Goal: Communication & Community: Ask a question

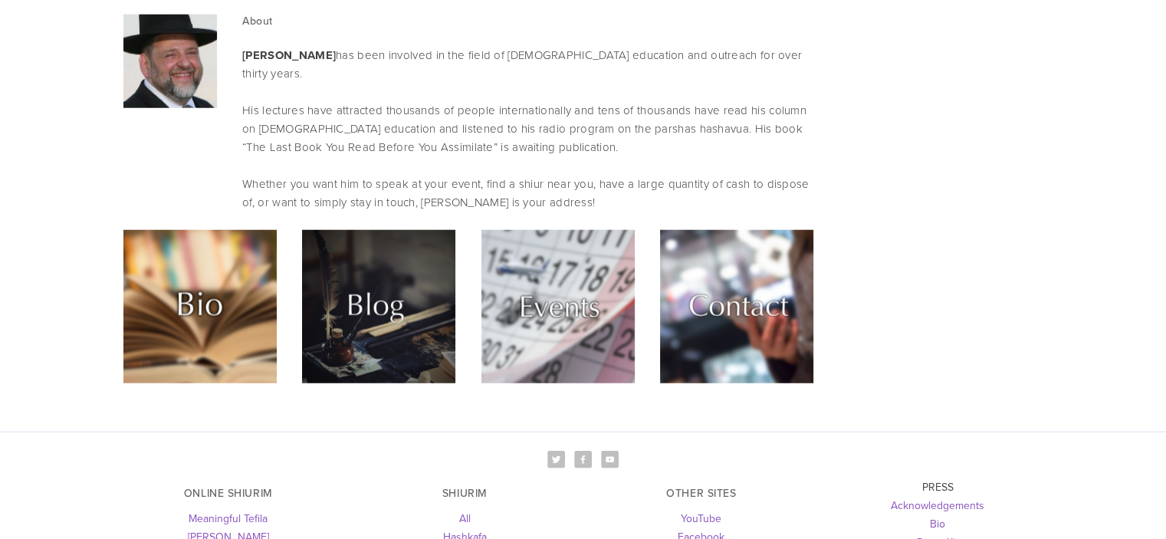
scroll to position [4323, 0]
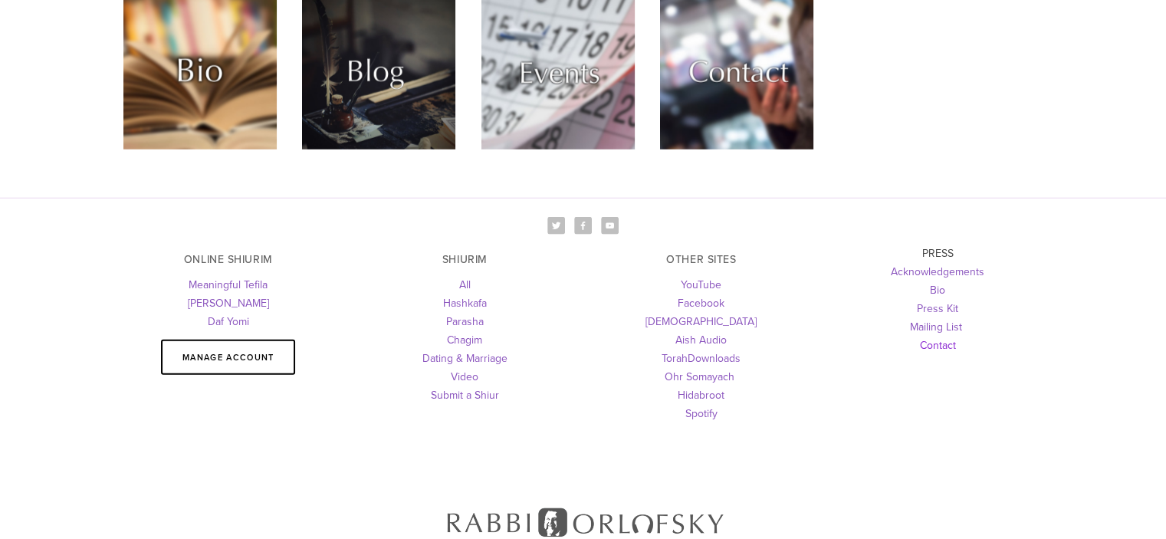
click at [935, 337] on link "Contact" at bounding box center [938, 344] width 36 height 15
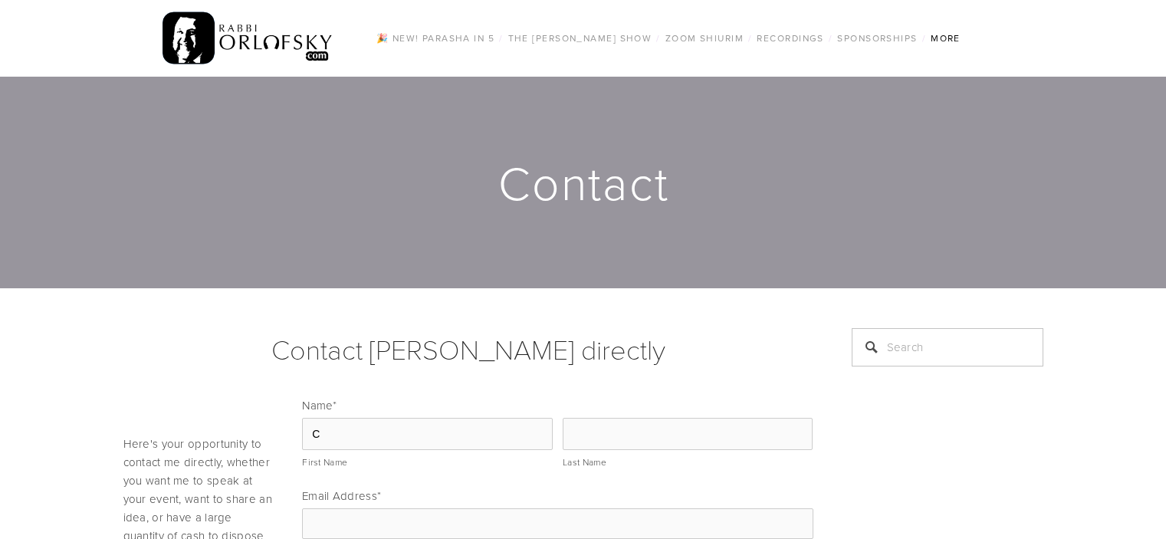
scroll to position [204, 0]
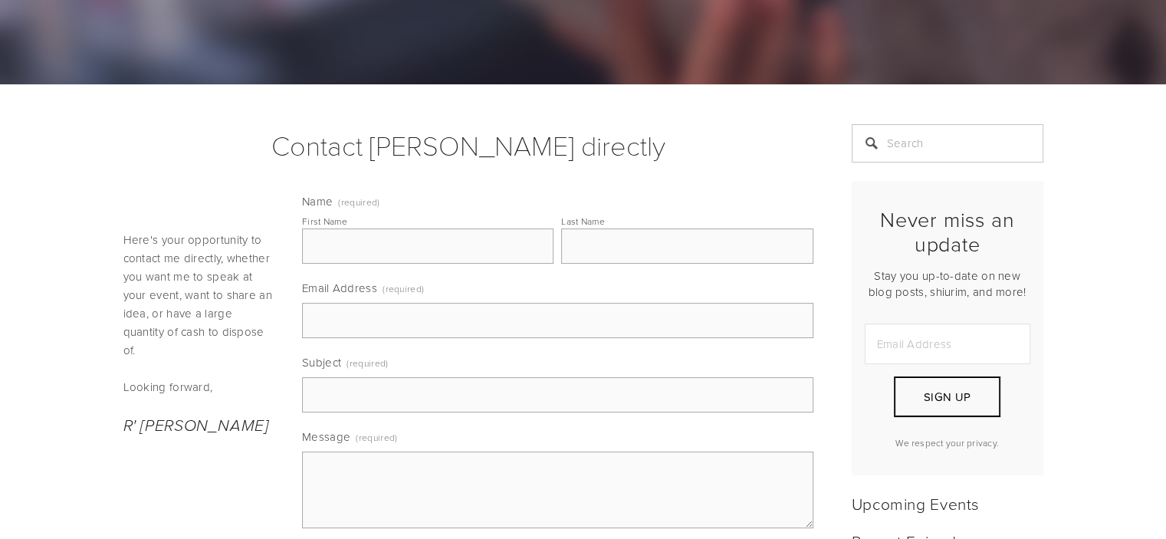
drag, startPoint x: 0, startPoint y: 0, endPoint x: 405, endPoint y: 238, distance: 469.5
click at [405, 238] on input "First Name" at bounding box center [428, 246] width 252 height 35
type input "Chana Miriam"
click at [734, 255] on input "Last Name" at bounding box center [687, 246] width 252 height 35
type input "Schulgasser"
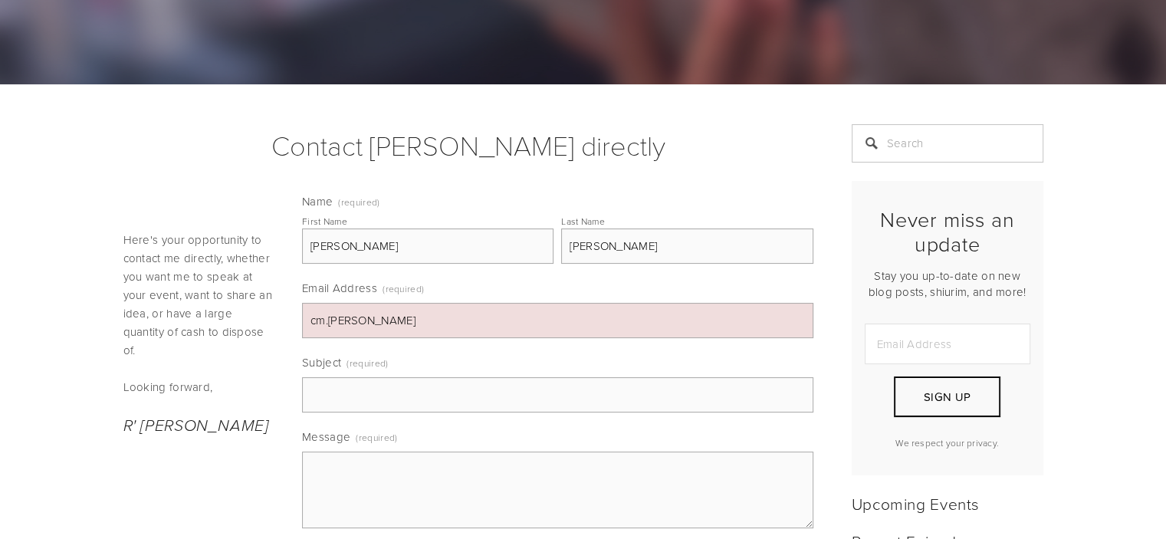
type input "cm.schulgasser@gmail.com"
click at [488, 378] on input "Subject (required)" at bounding box center [557, 394] width 511 height 35
type input "LIVE at the Rabbi Orlofsky show"
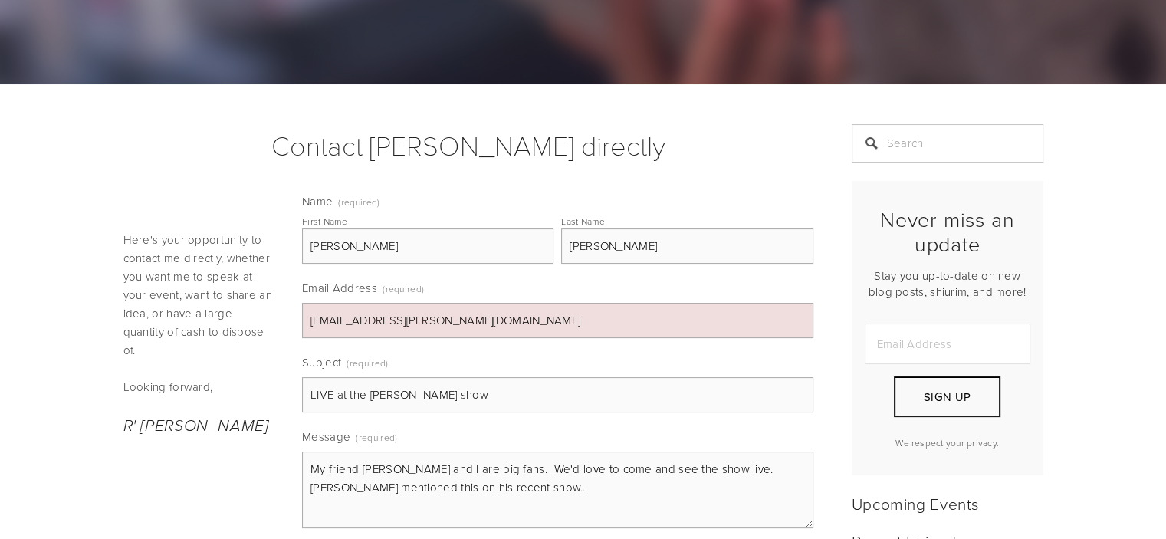
drag, startPoint x: 752, startPoint y: 476, endPoint x: 742, endPoint y: 470, distance: 11.7
click at [742, 470] on textarea "My friend Mrs Brynin and I are big fans. We'd love to come and see the show liv…" at bounding box center [557, 490] width 511 height 77
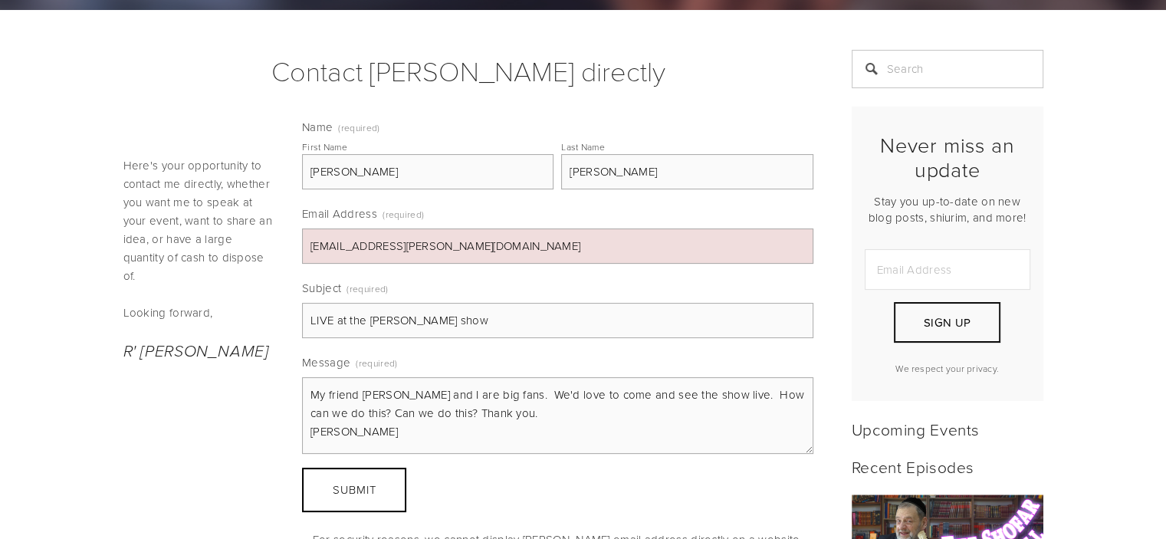
scroll to position [307, 0]
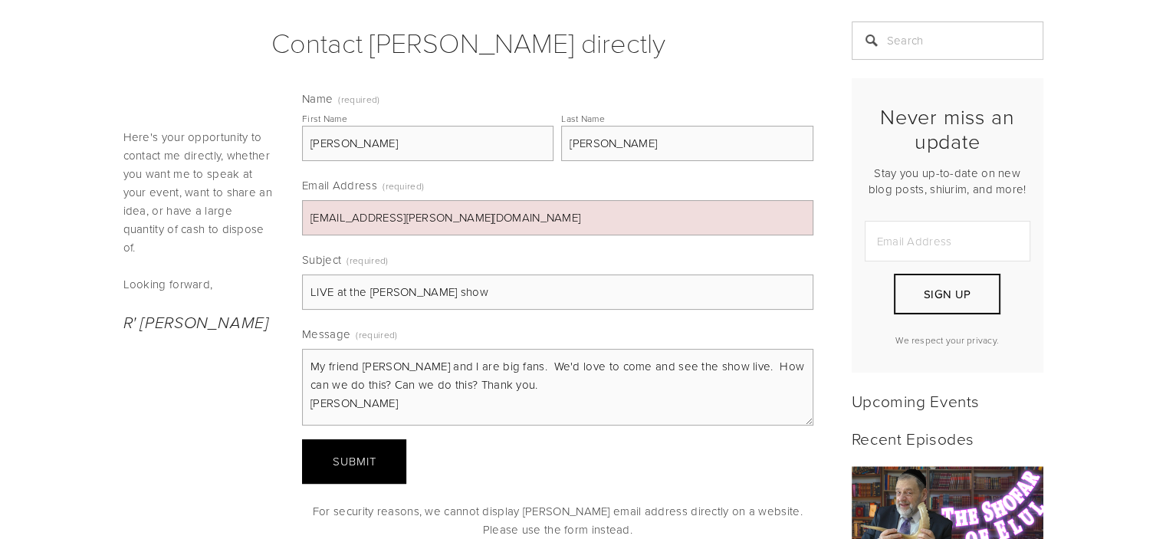
type textarea "My friend Mrs Brynin and I are big fans. We'd love to come and see the show liv…"
click at [380, 448] on button "Submit Submit" at bounding box center [354, 461] width 104 height 44
click at [367, 456] on span "Submit" at bounding box center [355, 461] width 44 height 16
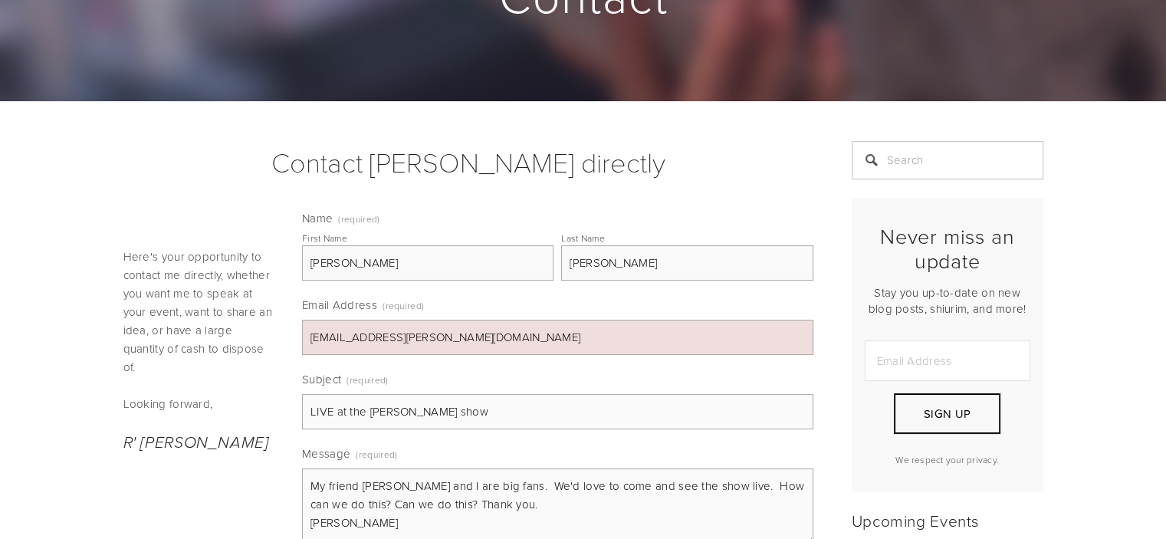
scroll to position [409, 0]
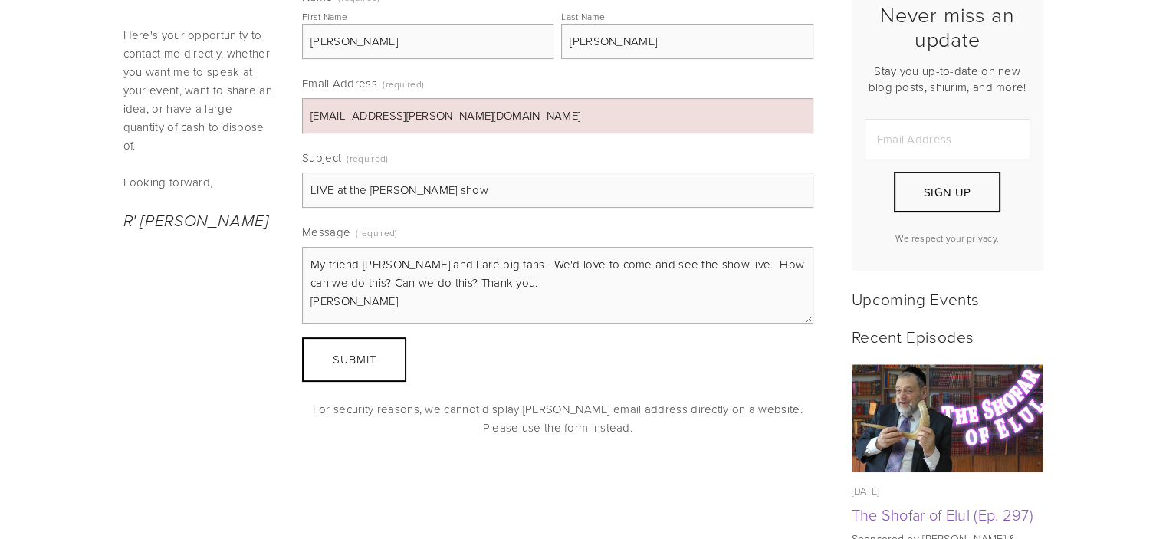
click at [525, 299] on textarea "My friend Mrs Brynin and I are big fans. We'd love to come and see the show liv…" at bounding box center [557, 285] width 511 height 77
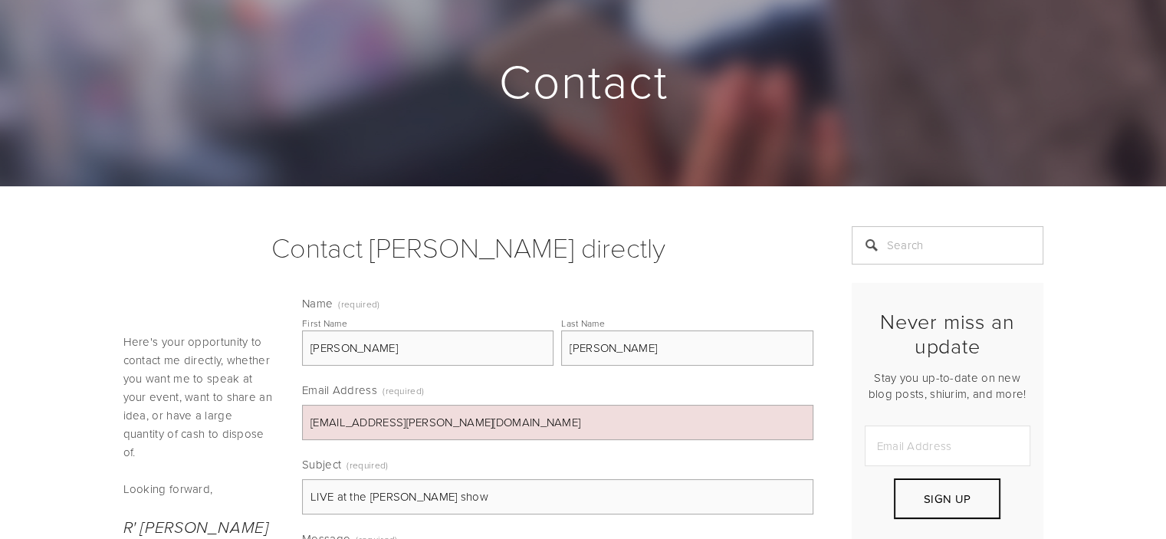
scroll to position [204, 0]
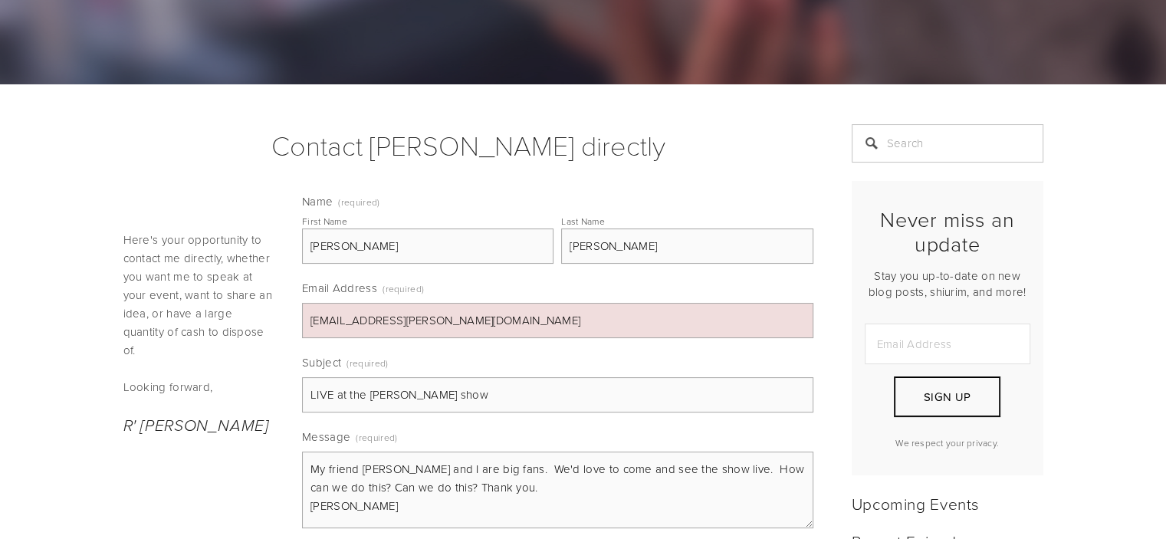
click at [489, 306] on input "cm.schulgasser@gmail.com" at bounding box center [557, 320] width 511 height 35
click at [248, 415] on h2 "R' Dovid" at bounding box center [199, 425] width 153 height 21
click at [408, 242] on input "Chana Miriam" at bounding box center [428, 246] width 252 height 35
click at [615, 235] on input "Schulgasser" at bounding box center [687, 246] width 252 height 35
click at [460, 487] on textarea "My friend Mrs Brynin and I are big fans. We'd love to come and see the show liv…" at bounding box center [557, 490] width 511 height 77
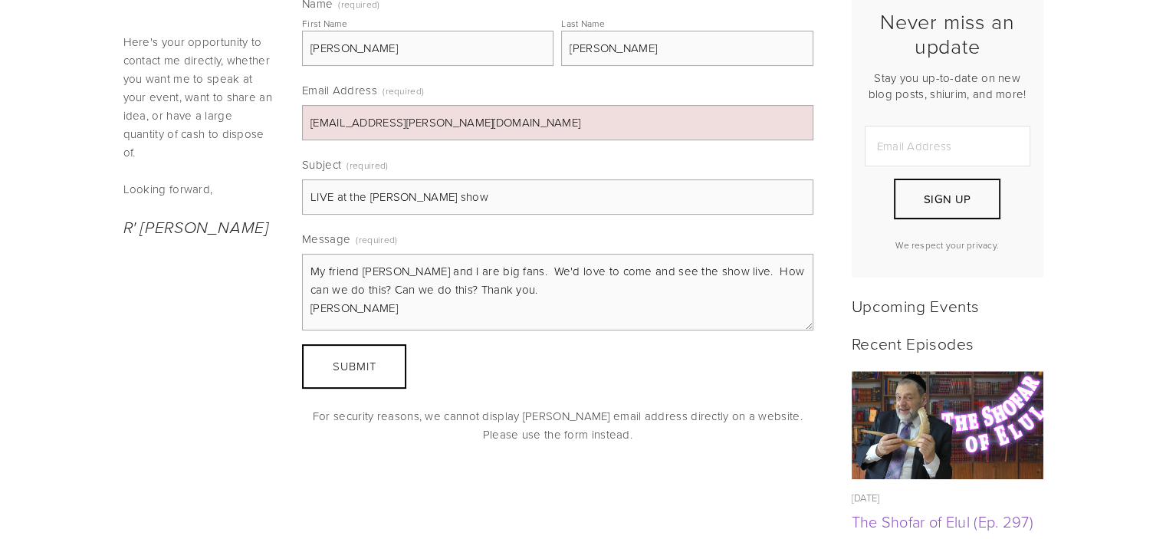
scroll to position [409, 0]
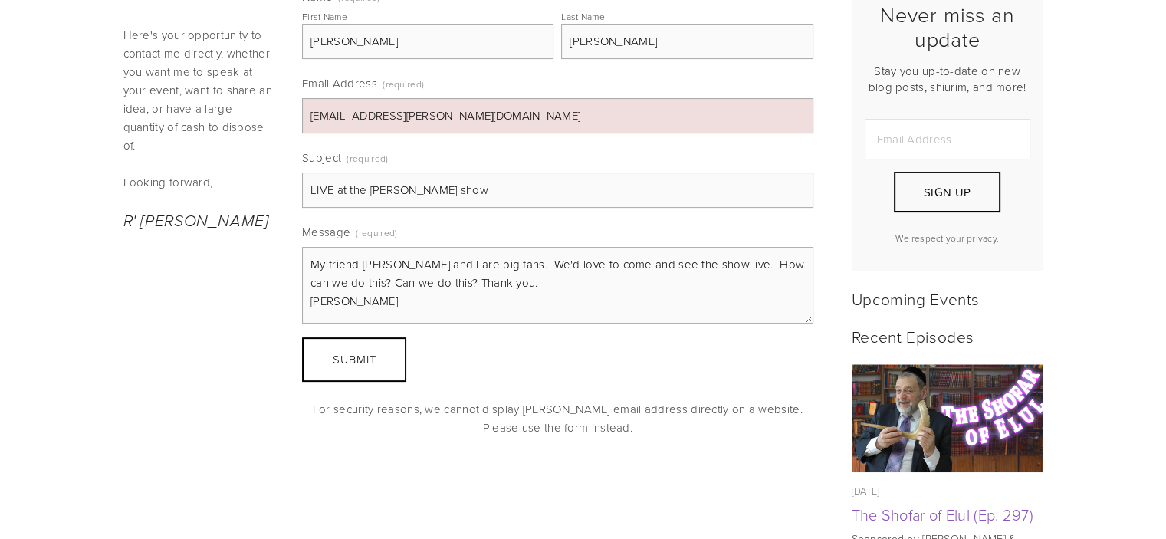
click at [356, 262] on textarea "My friend Mrs Brynin and I are big fans. We'd love to come and see the show liv…" at bounding box center [557, 285] width 511 height 77
click at [419, 260] on textarea "My friend, Mrs Brynin and I are big fans. We'd love to come and see the show li…" at bounding box center [557, 285] width 511 height 77
click at [540, 288] on textarea "My friend, Mrs Brynin, and I are big fans. We'd love to come and see the show l…" at bounding box center [557, 285] width 511 height 77
type textarea "My friend, Mrs Brynin, and I are big fans. We'd love to come and see the show l…"
click at [362, 361] on span "Submit" at bounding box center [355, 359] width 44 height 16
